Goal: Task Accomplishment & Management: Use online tool/utility

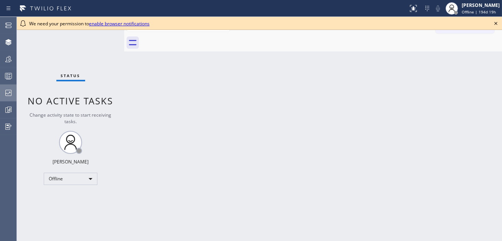
click at [11, 95] on icon at bounding box center [8, 93] width 6 height 6
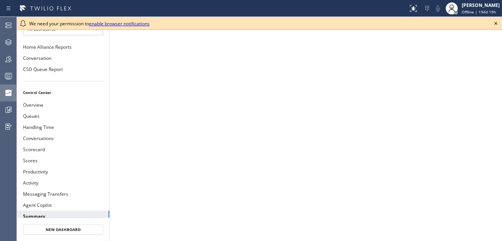
click at [494, 25] on icon at bounding box center [495, 23] width 9 height 9
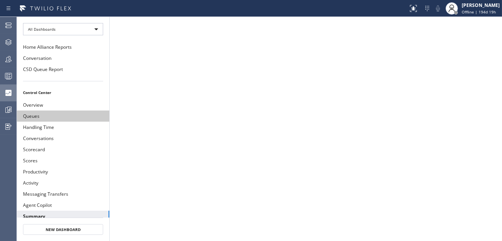
click at [46, 113] on button "Queues" at bounding box center [63, 115] width 92 height 11
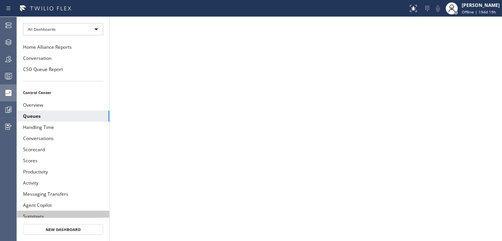
click at [37, 213] on button "Summary" at bounding box center [63, 216] width 92 height 11
